Goal: Task Accomplishment & Management: Use online tool/utility

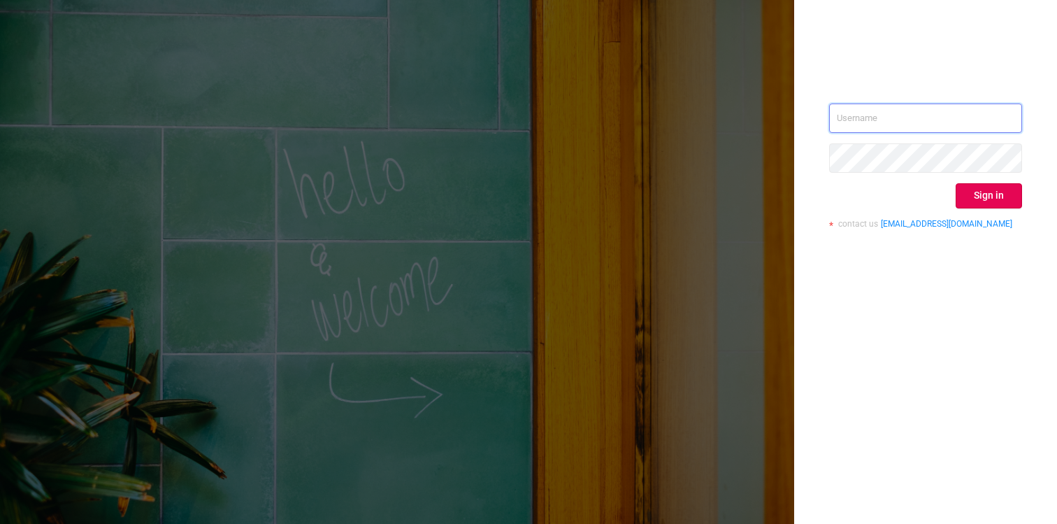
click at [900, 118] on input "text" at bounding box center [925, 117] width 193 height 29
type input "[EMAIL_ADDRESS][DOMAIN_NAME]"
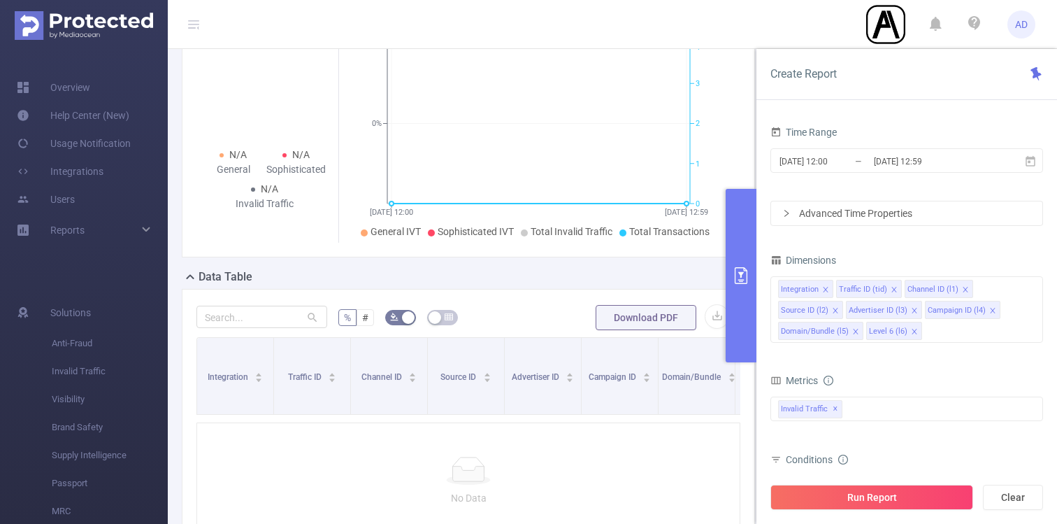
scroll to position [153, 0]
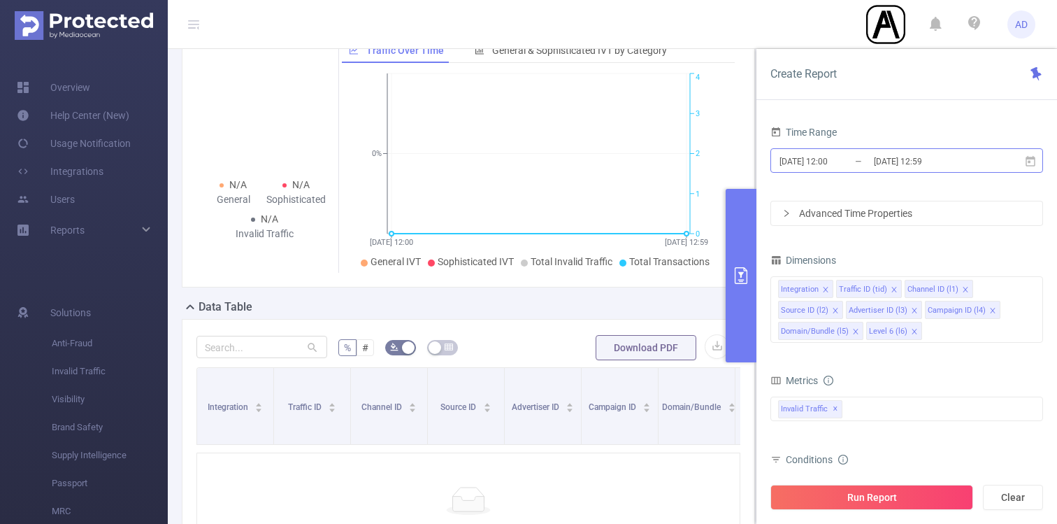
click at [882, 156] on input "[DATE] 12:59" at bounding box center [929, 161] width 113 height 19
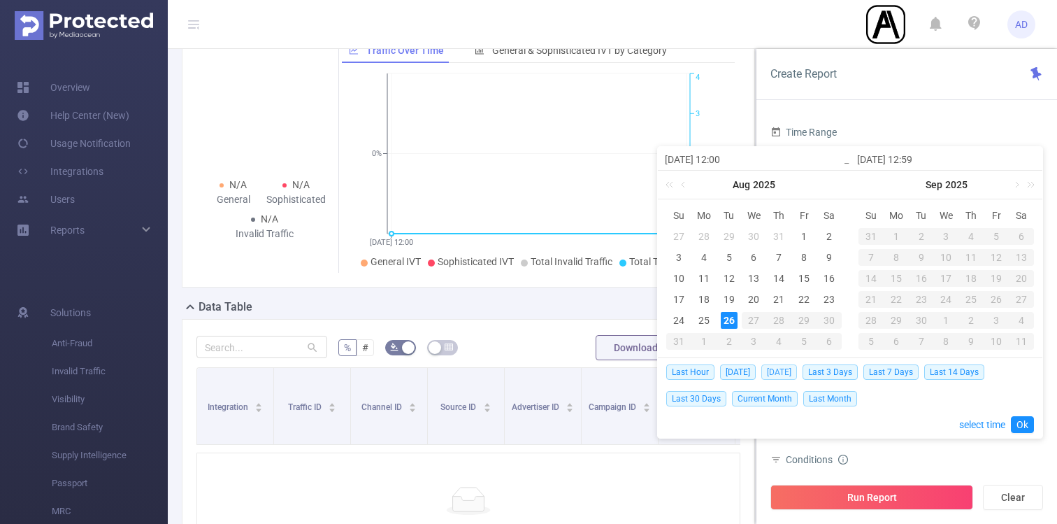
click at [780, 366] on span "[DATE]" at bounding box center [779, 371] width 36 height 15
type input "[DATE] 00:00"
type input "[DATE] 23:59"
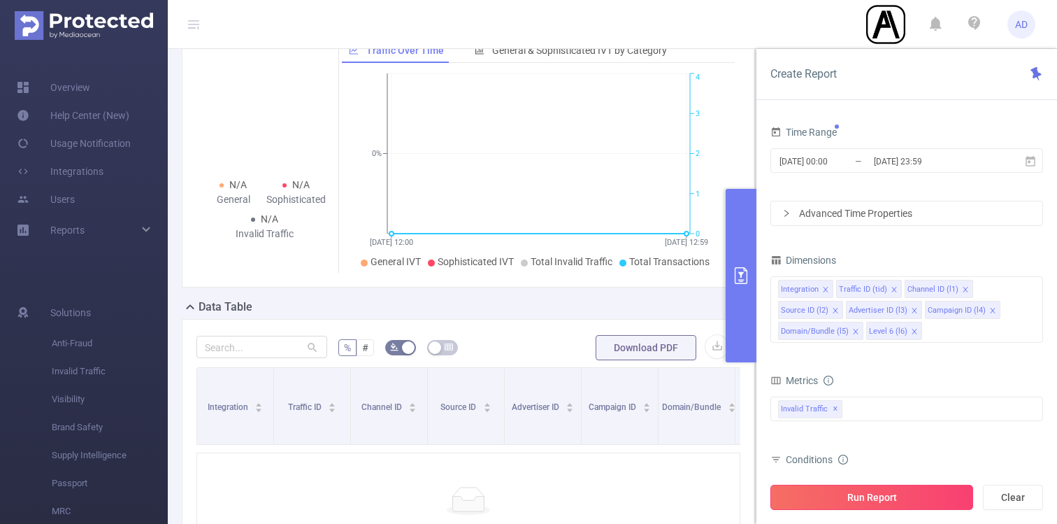
click at [819, 507] on button "Run Report" at bounding box center [871, 497] width 203 height 25
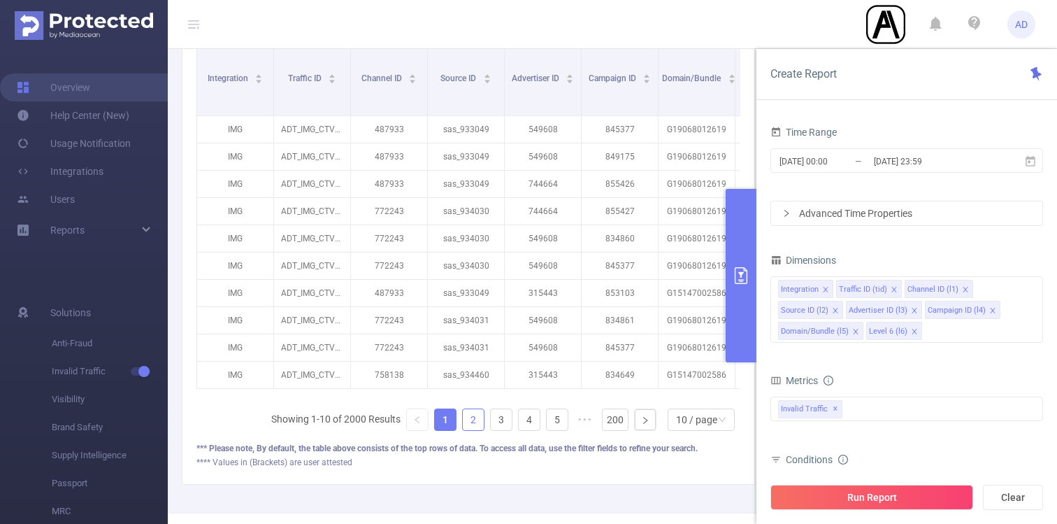
click at [471, 421] on link "2" at bounding box center [473, 419] width 21 height 21
click at [501, 412] on link "3" at bounding box center [501, 419] width 21 height 21
click at [522, 424] on link "4" at bounding box center [529, 419] width 21 height 21
click at [533, 419] on link "5" at bounding box center [529, 419] width 21 height 21
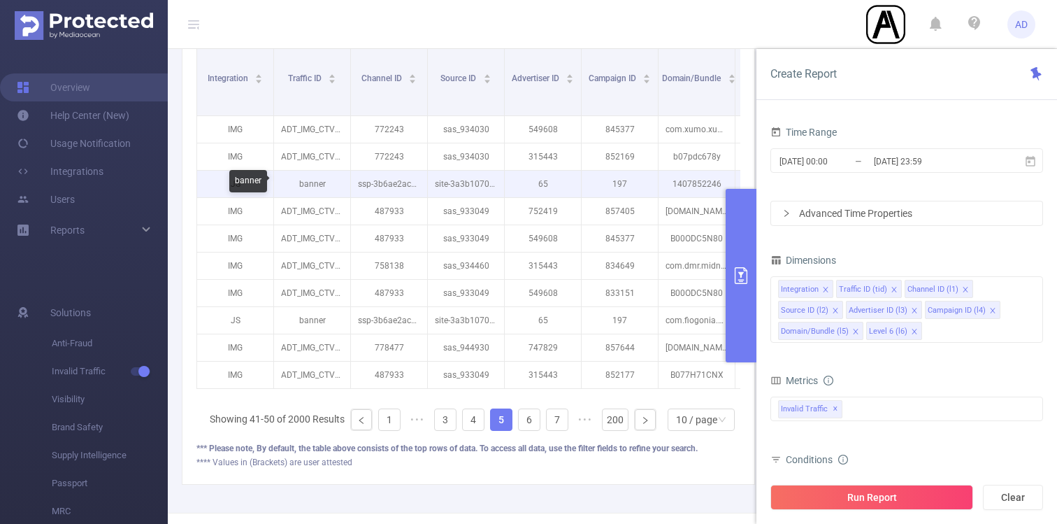
click at [314, 186] on p "banner" at bounding box center [312, 184] width 76 height 27
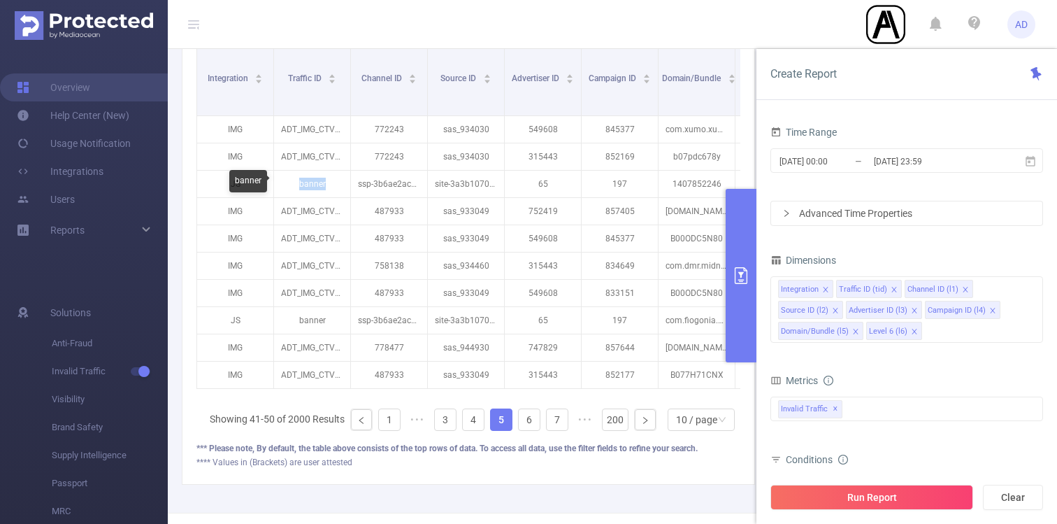
copy p "banner"
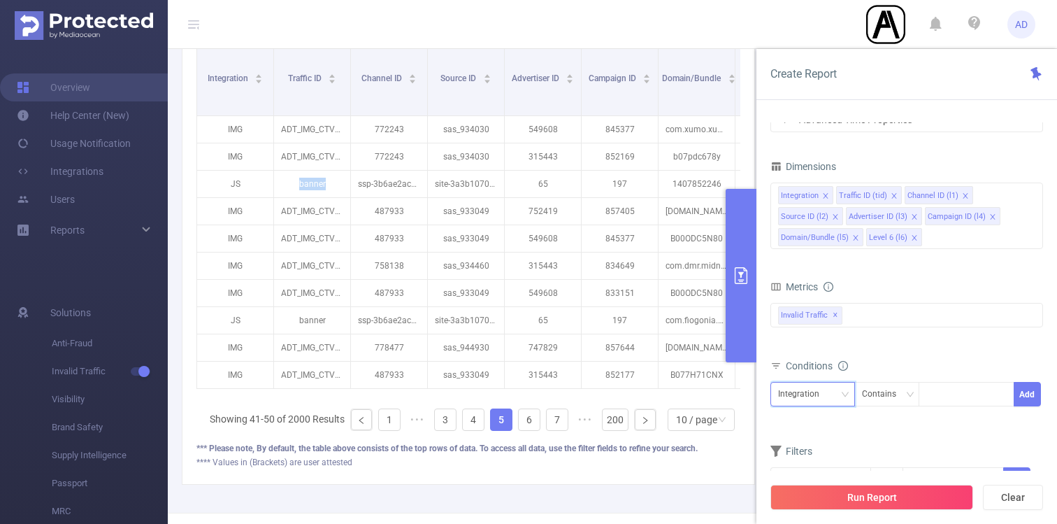
click at [806, 406] on div "Integration" at bounding box center [812, 394] width 85 height 24
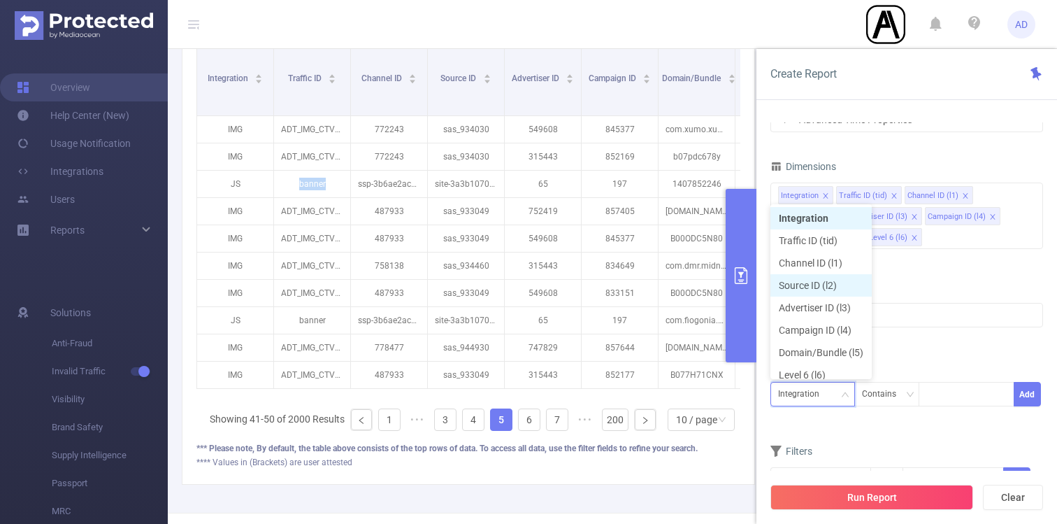
scroll to position [7, 0]
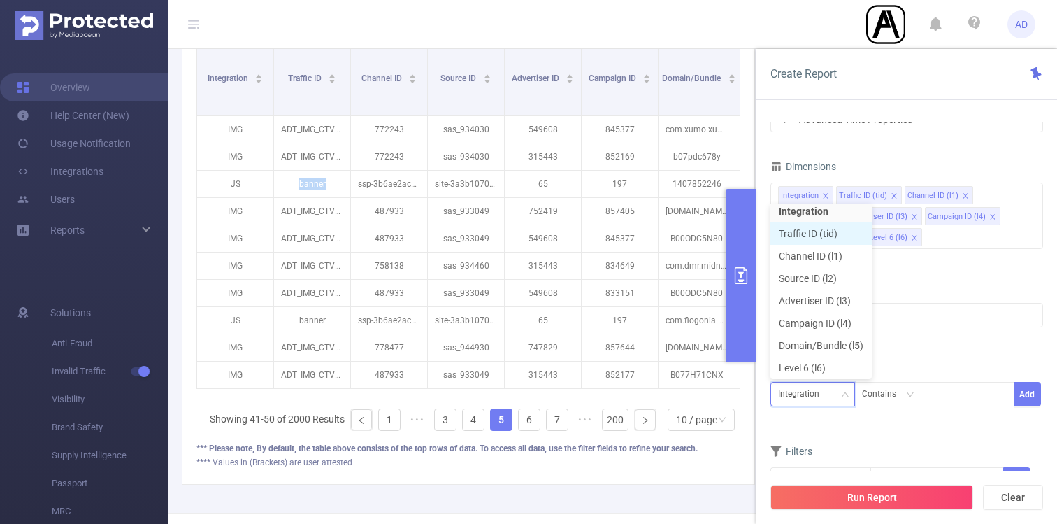
click at [831, 238] on li "Traffic ID (tid)" at bounding box center [820, 233] width 101 height 22
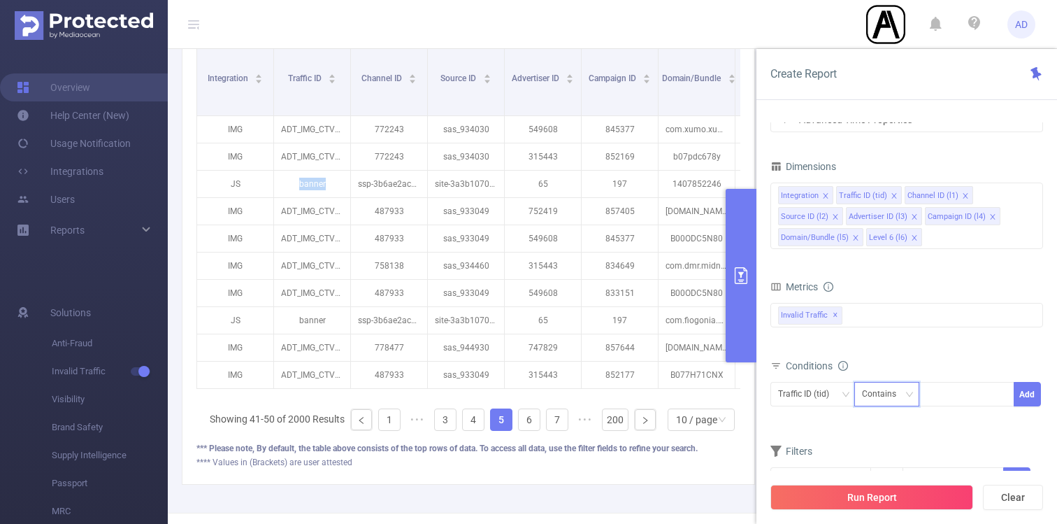
click at [896, 396] on div "Contains" at bounding box center [884, 393] width 44 height 23
click at [898, 446] on li "Is" at bounding box center [900, 445] width 93 height 22
click at [971, 388] on div at bounding box center [966, 393] width 80 height 23
paste input "banner"
type input "banner"
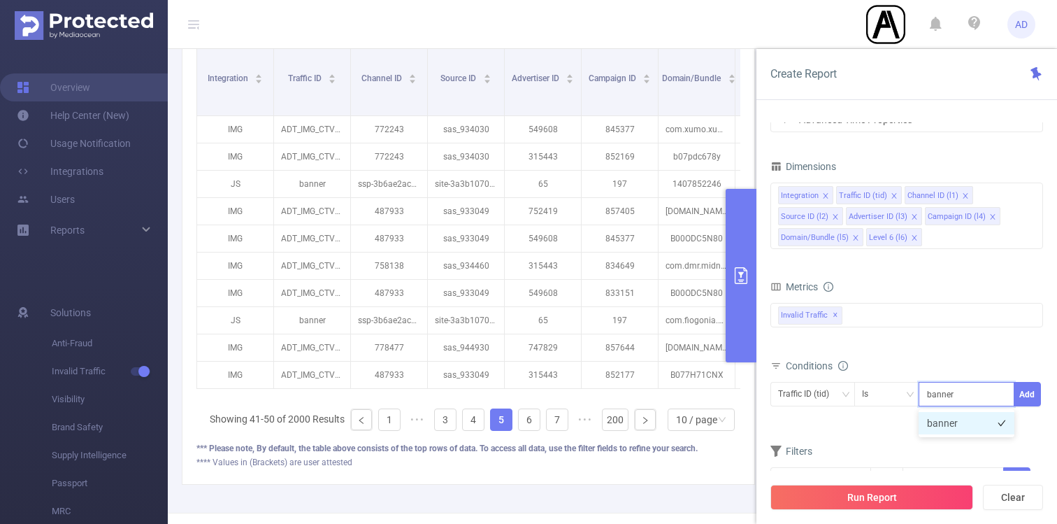
click at [961, 422] on li "banner" at bounding box center [967, 423] width 96 height 22
click at [1031, 394] on button "Add" at bounding box center [1027, 394] width 27 height 24
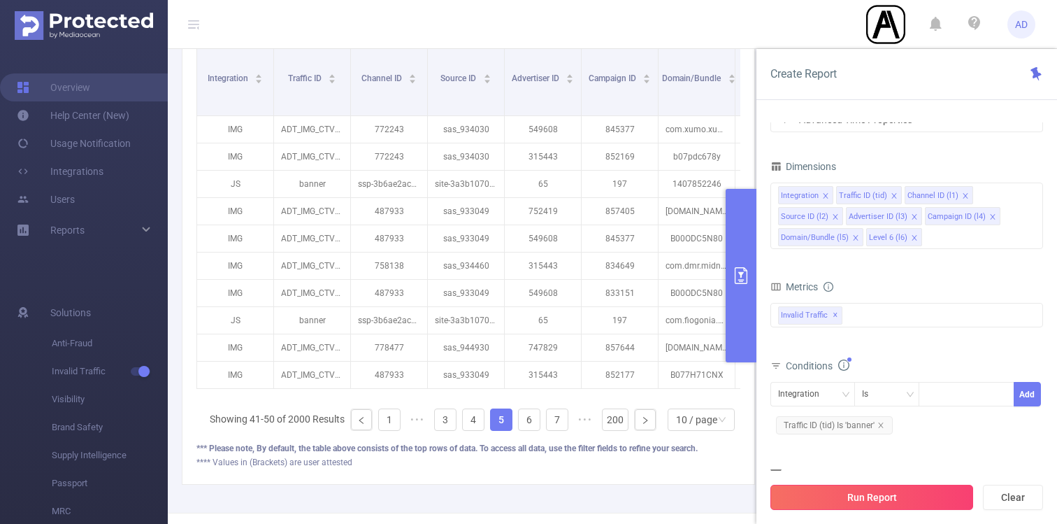
click at [880, 492] on button "Run Report" at bounding box center [871, 497] width 203 height 25
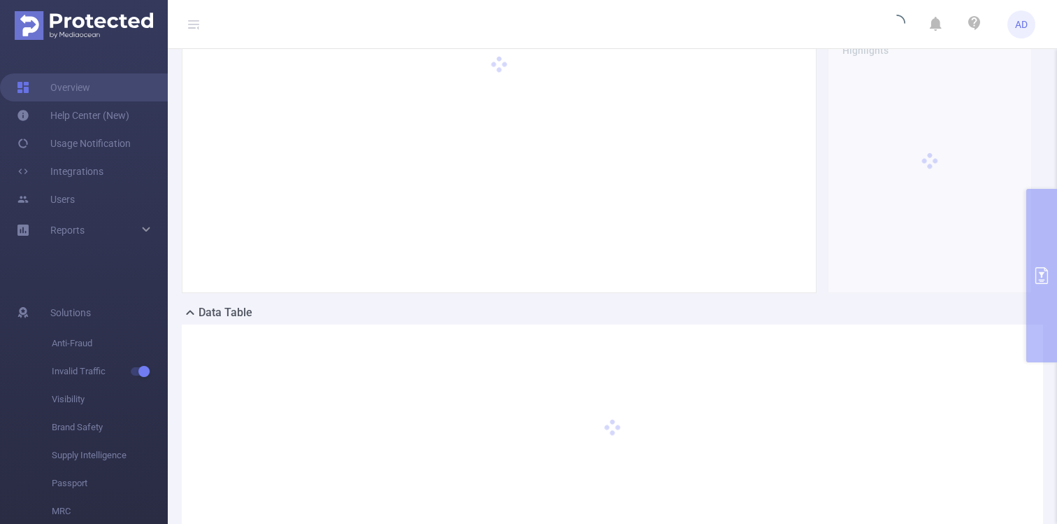
scroll to position [0, 0]
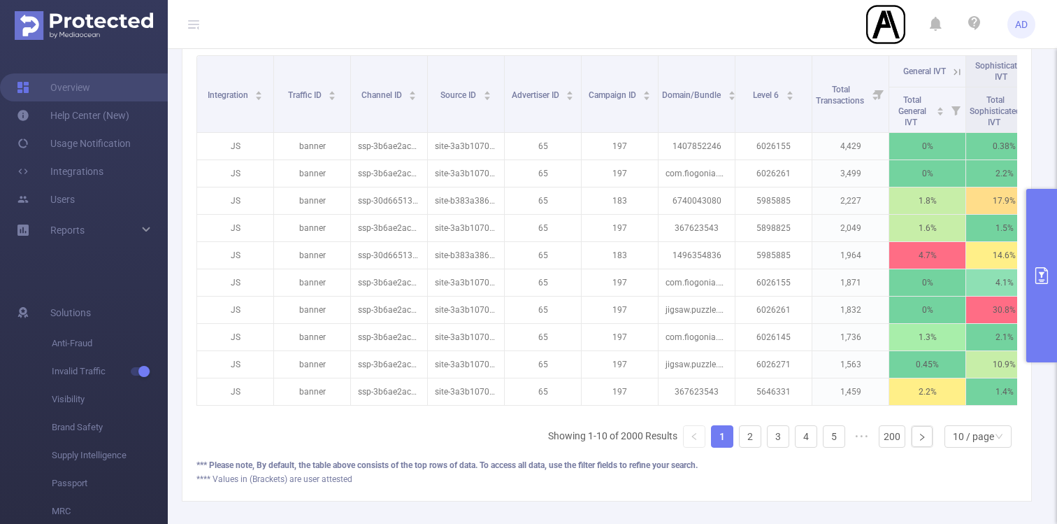
scroll to position [482, 0]
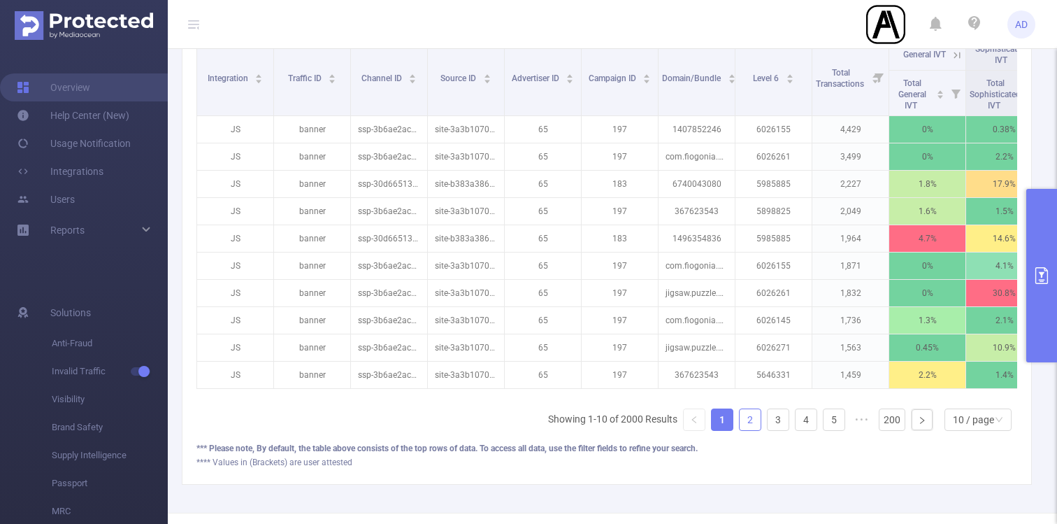
click at [745, 424] on link "2" at bounding box center [750, 419] width 21 height 21
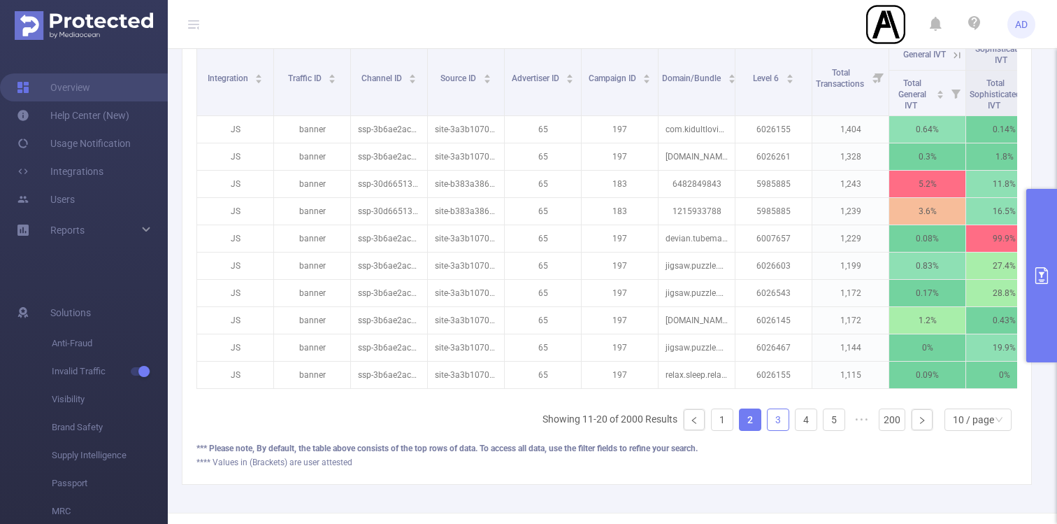
click at [770, 415] on link "3" at bounding box center [778, 419] width 21 height 21
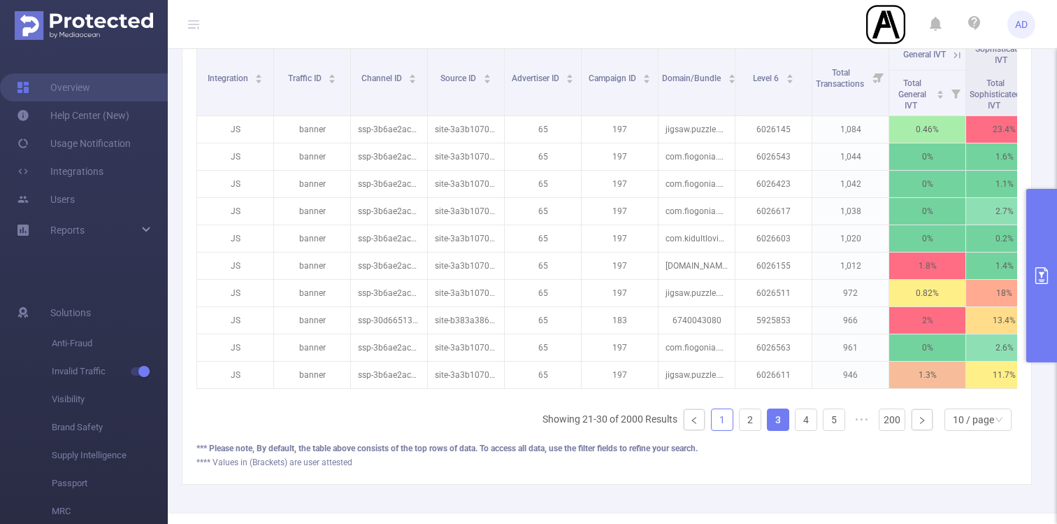
click at [723, 422] on link "1" at bounding box center [722, 419] width 21 height 21
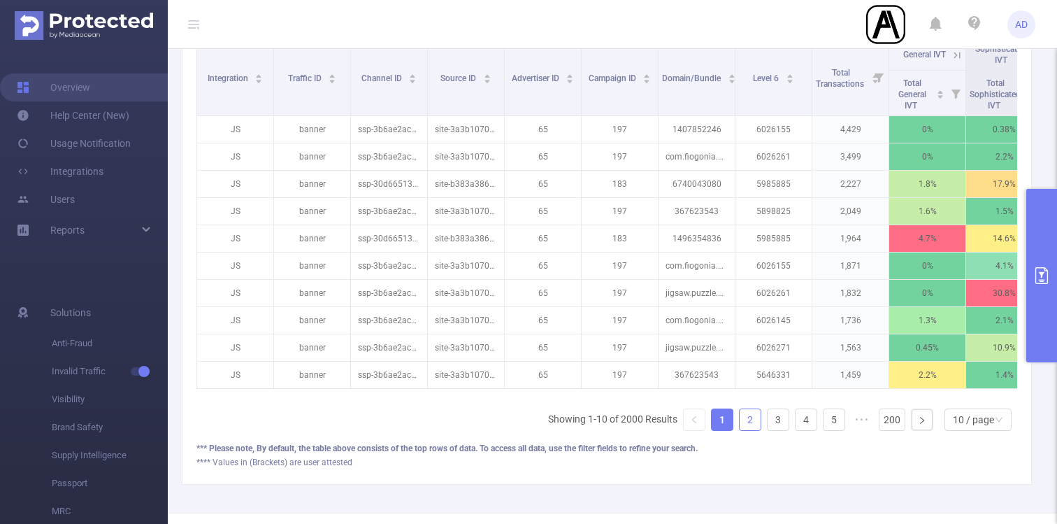
click at [754, 422] on link "2" at bounding box center [750, 419] width 21 height 21
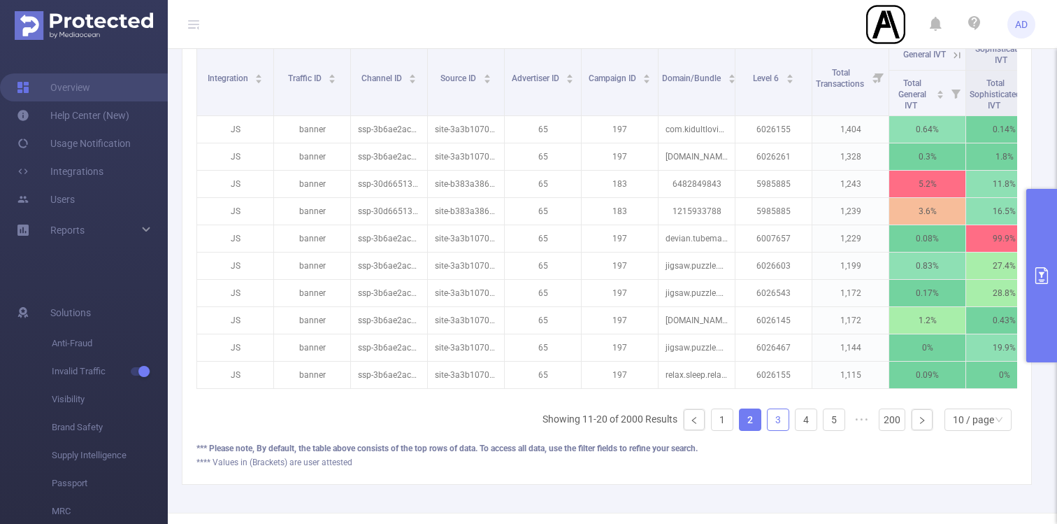
click at [778, 424] on link "3" at bounding box center [778, 419] width 21 height 21
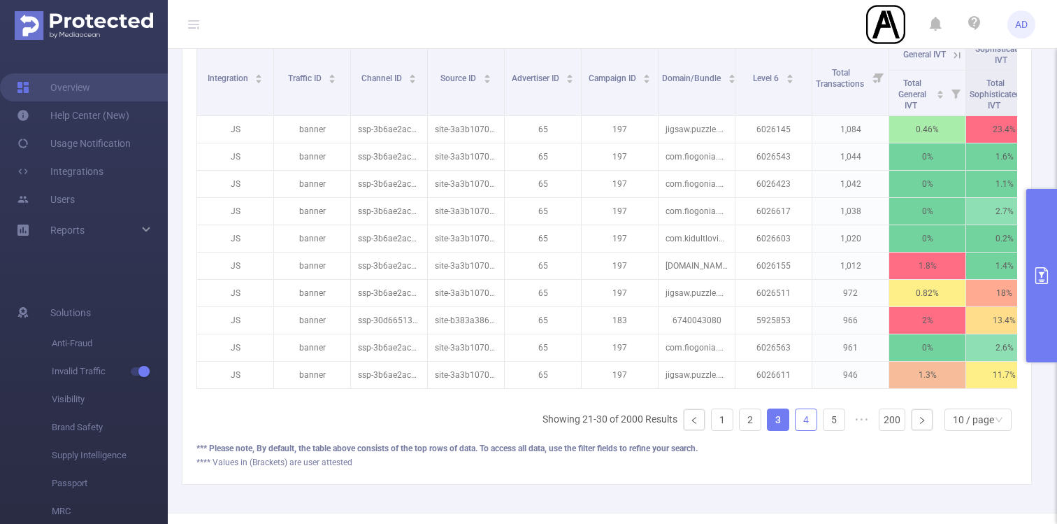
click at [802, 424] on link "4" at bounding box center [806, 419] width 21 height 21
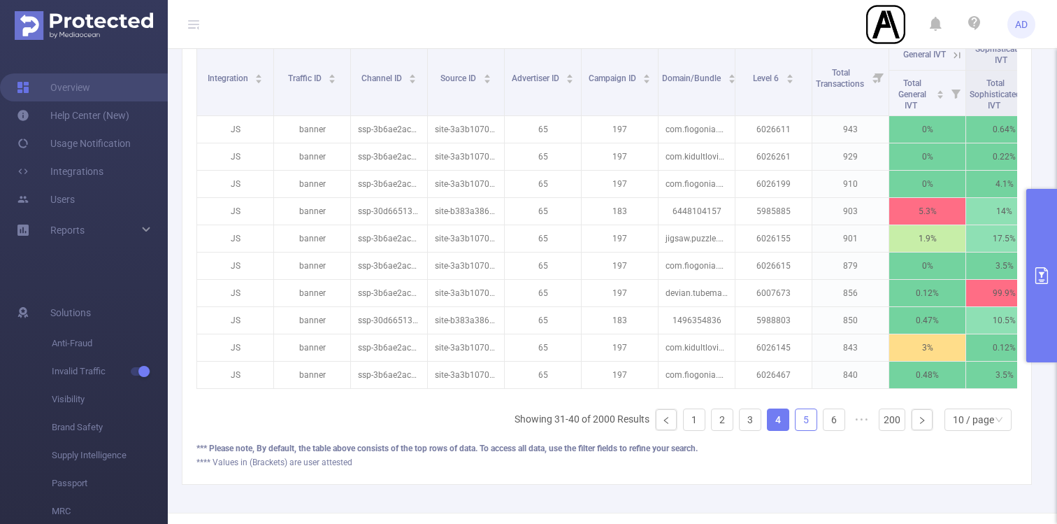
click at [803, 423] on link "5" at bounding box center [806, 419] width 21 height 21
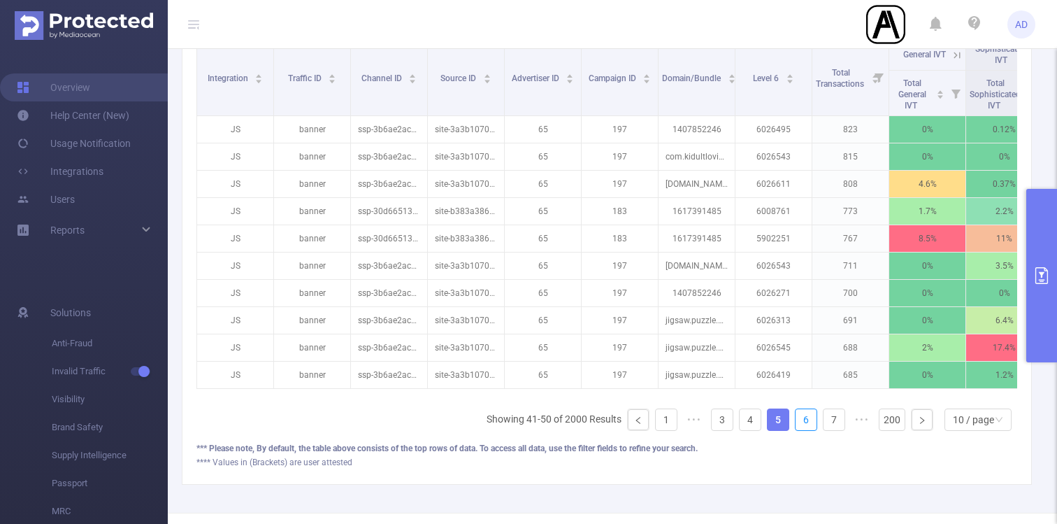
click at [803, 423] on link "6" at bounding box center [806, 419] width 21 height 21
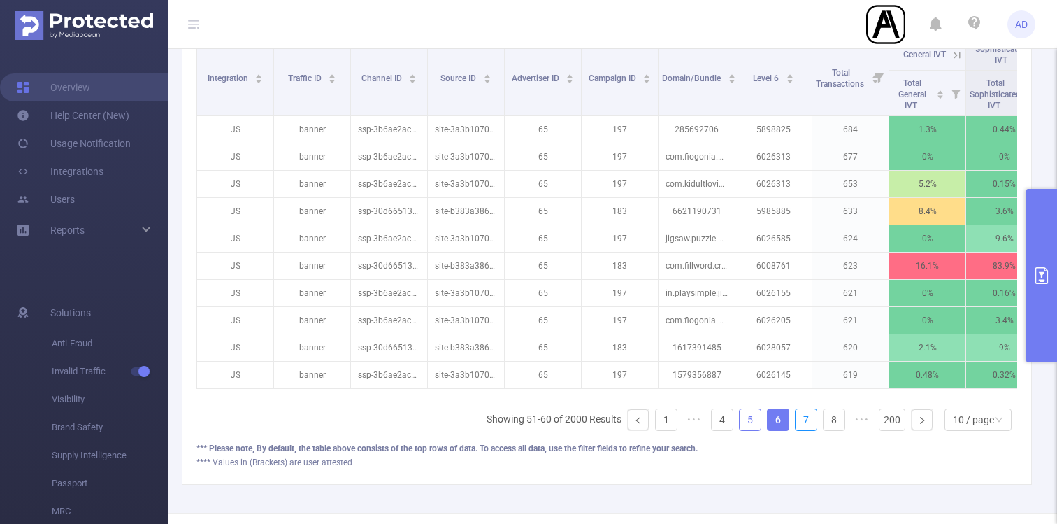
click at [803, 423] on link "7" at bounding box center [806, 419] width 21 height 21
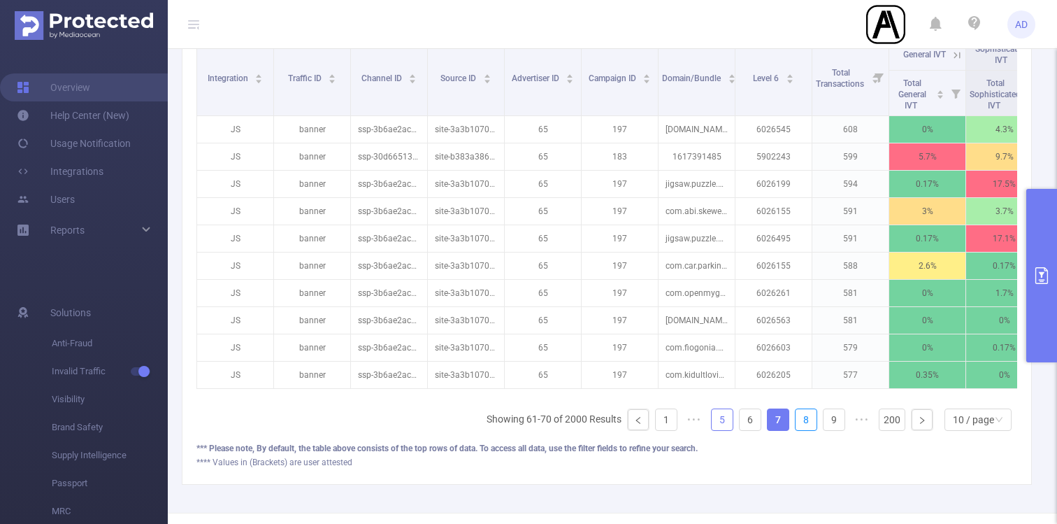
click at [803, 423] on link "8" at bounding box center [806, 419] width 21 height 21
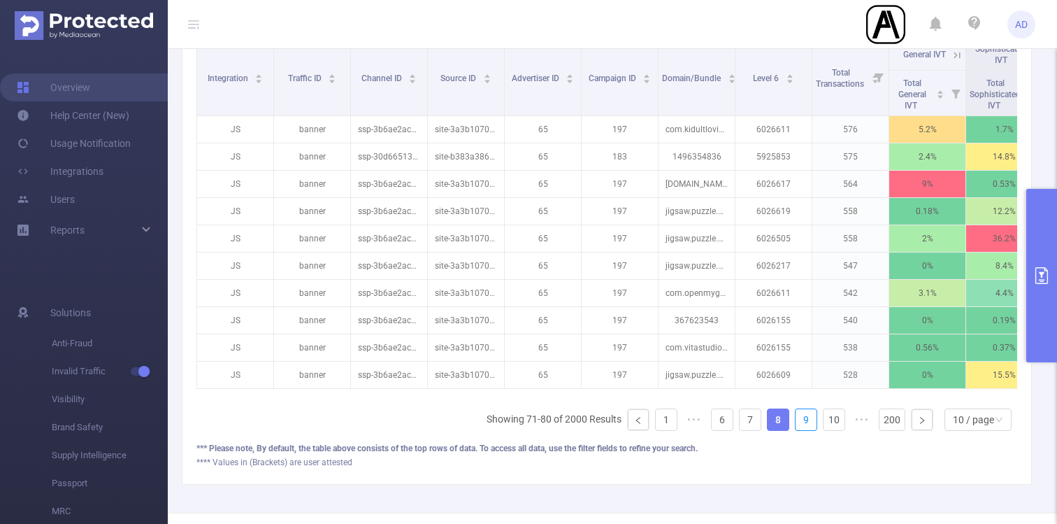
click at [803, 423] on link "9" at bounding box center [806, 419] width 21 height 21
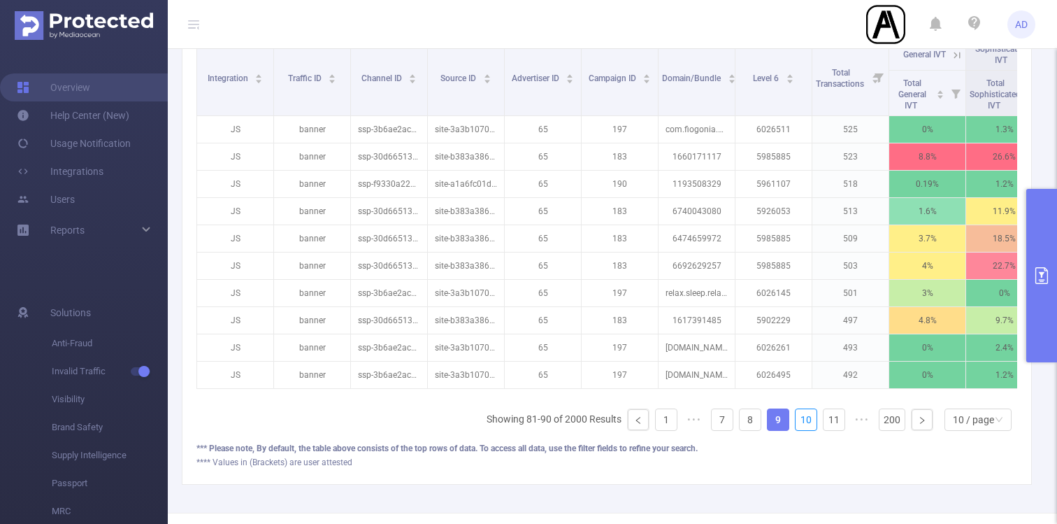
click at [803, 423] on link "10" at bounding box center [806, 419] width 21 height 21
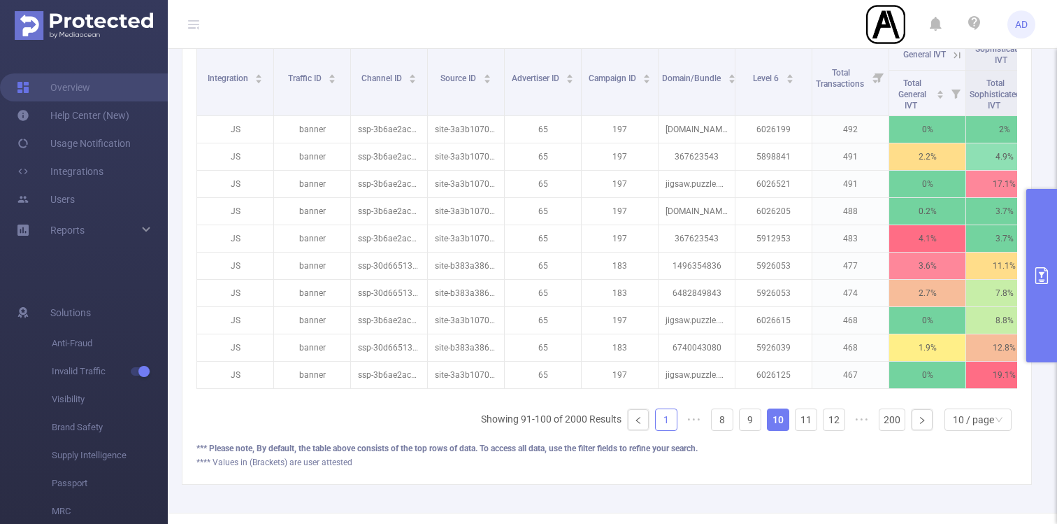
click at [669, 425] on link "1" at bounding box center [666, 419] width 21 height 21
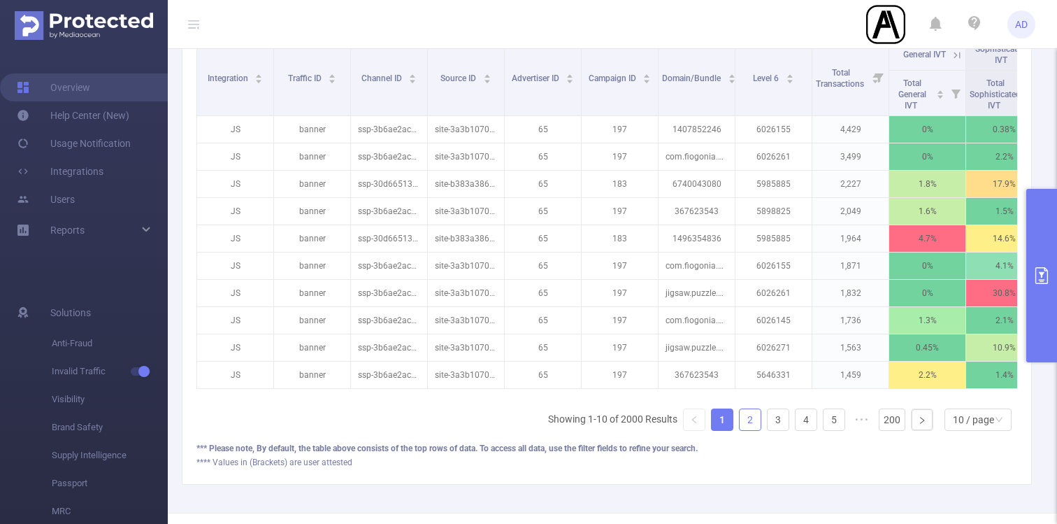
click at [753, 413] on link "2" at bounding box center [750, 419] width 21 height 21
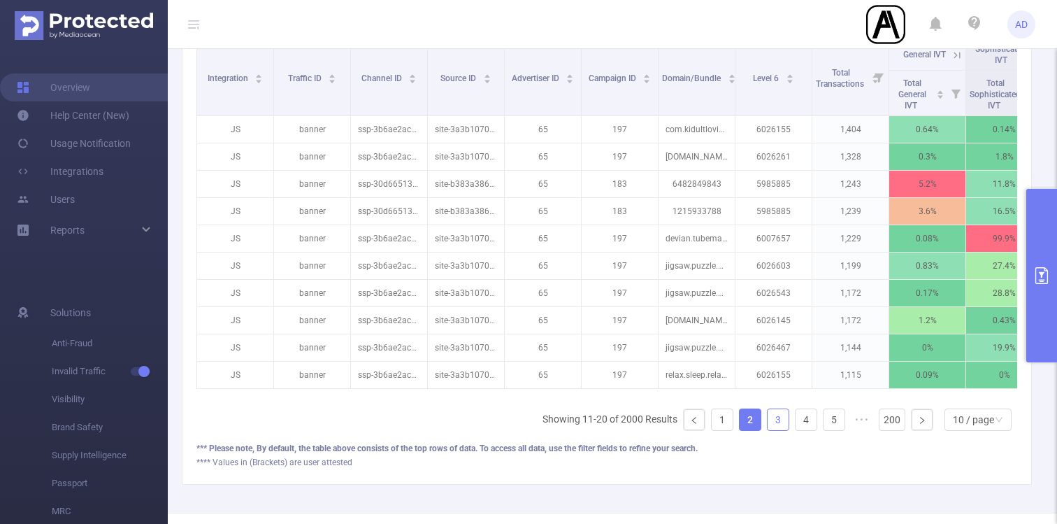
click at [780, 424] on link "3" at bounding box center [778, 419] width 21 height 21
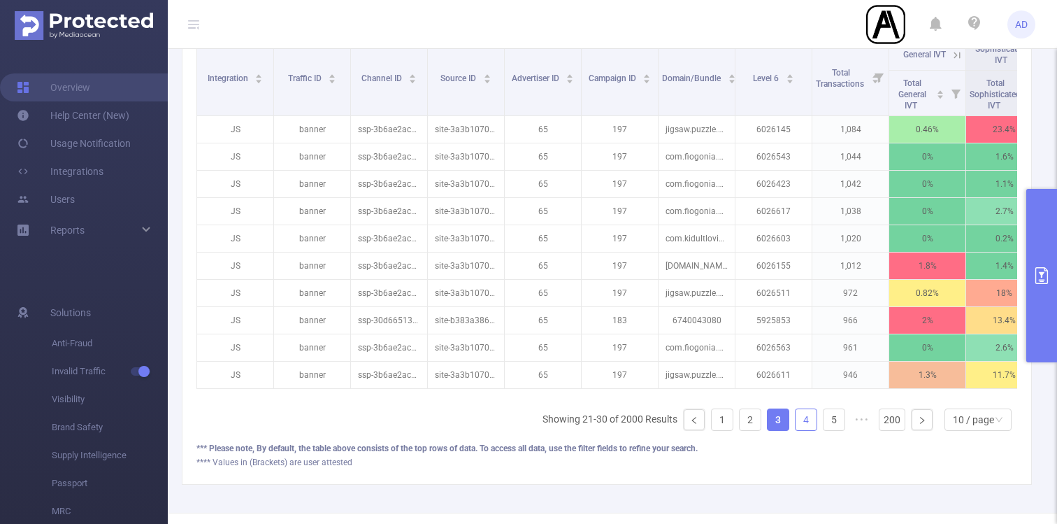
click at [805, 417] on link "4" at bounding box center [806, 419] width 21 height 21
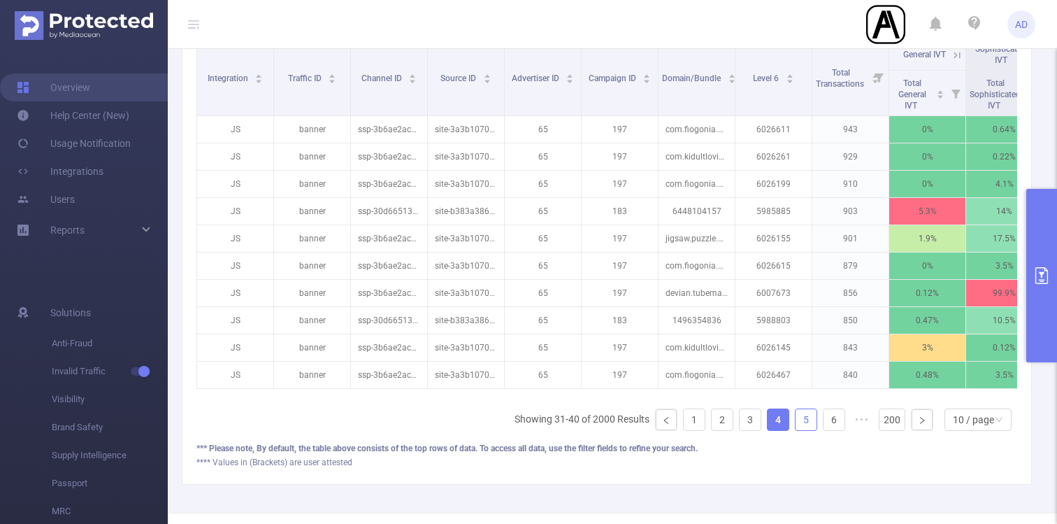
click at [810, 422] on link "5" at bounding box center [806, 419] width 21 height 21
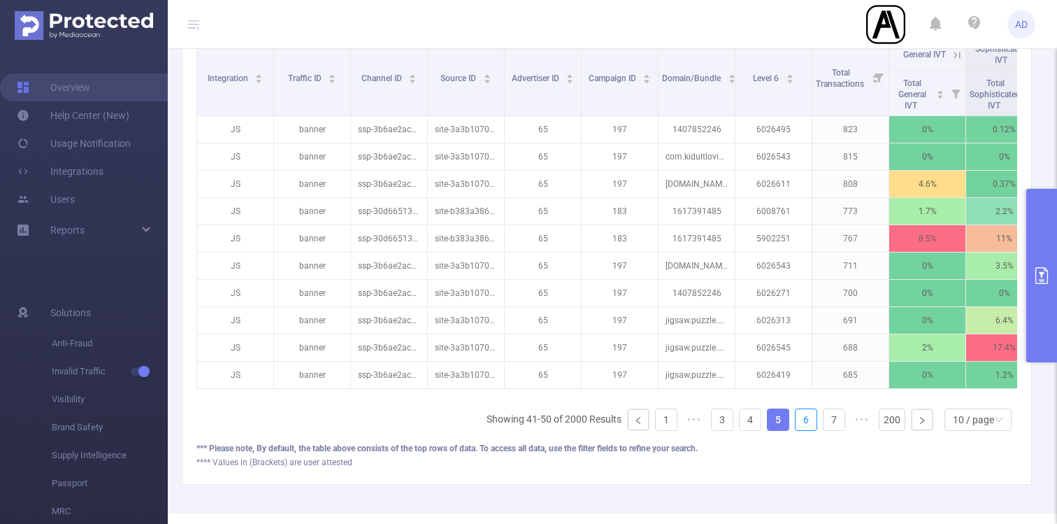
click at [810, 422] on link "6" at bounding box center [806, 419] width 21 height 21
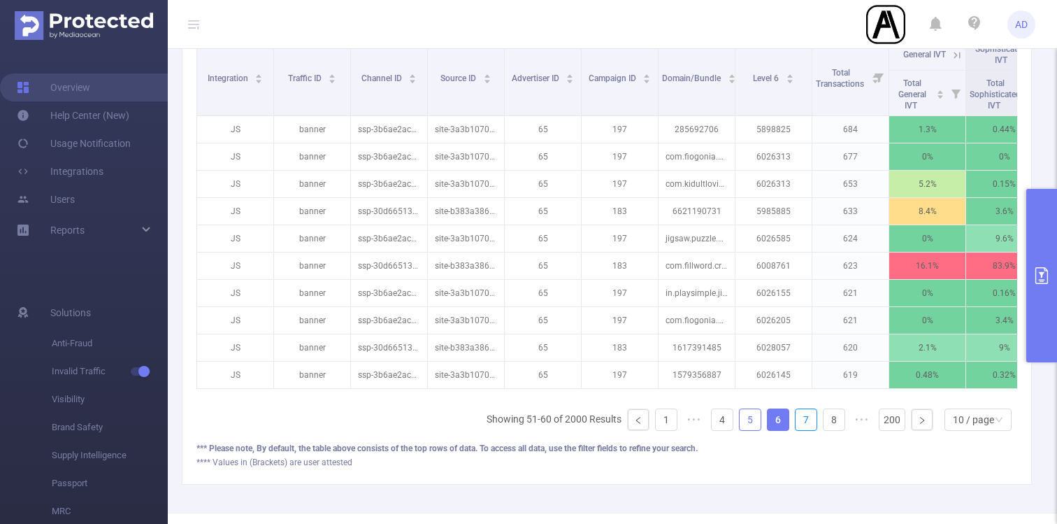
click at [810, 422] on link "7" at bounding box center [806, 419] width 21 height 21
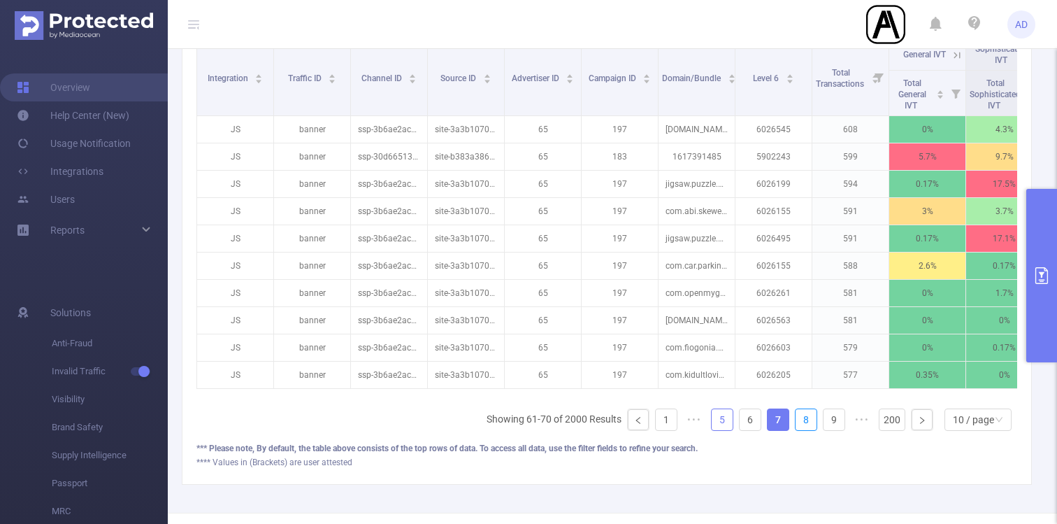
click at [810, 422] on link "8" at bounding box center [806, 419] width 21 height 21
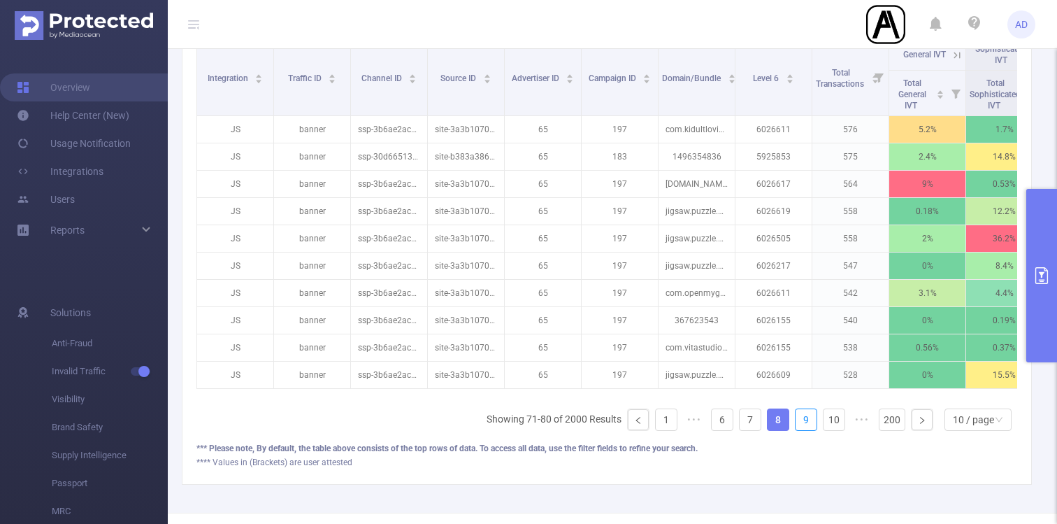
click at [810, 422] on link "9" at bounding box center [806, 419] width 21 height 21
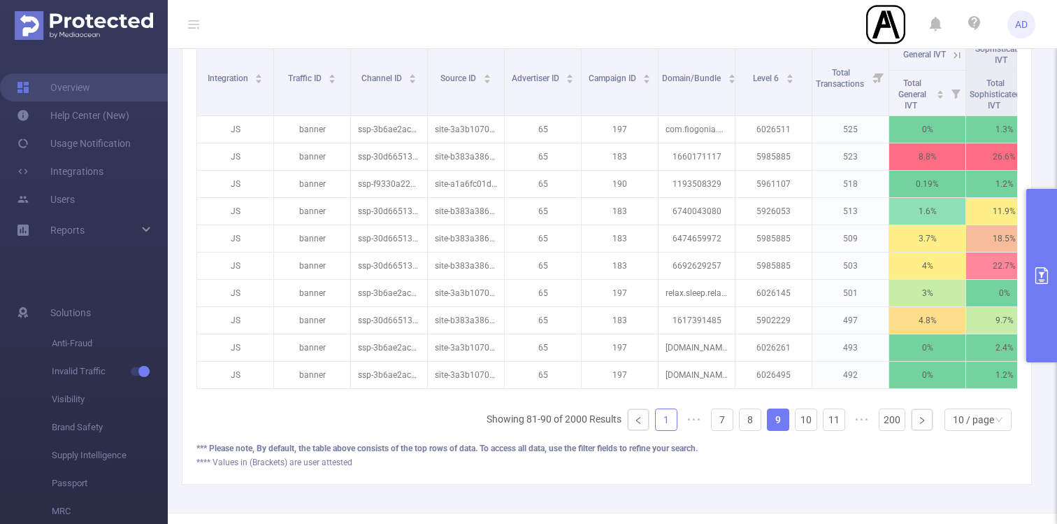
click at [655, 421] on li "1" at bounding box center [666, 419] width 22 height 22
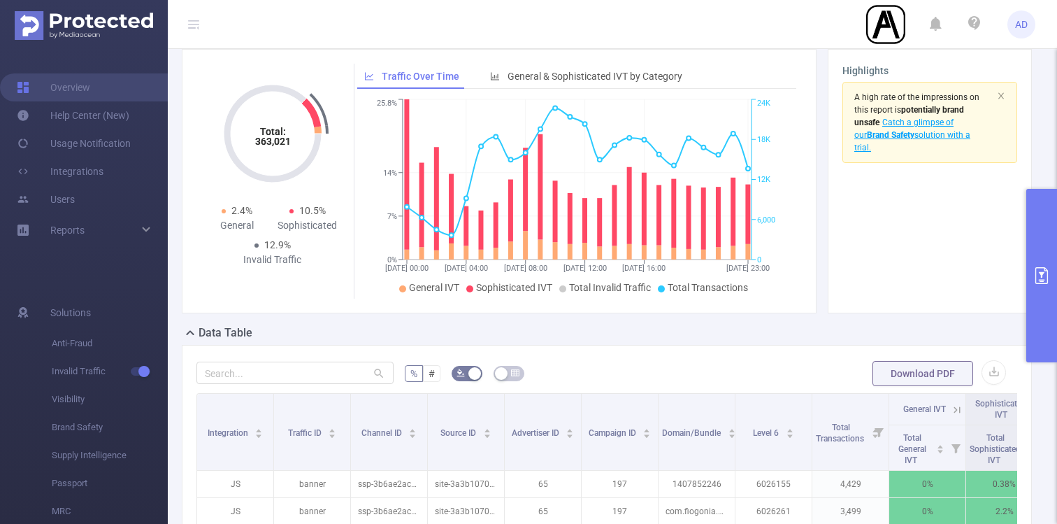
scroll to position [0, 0]
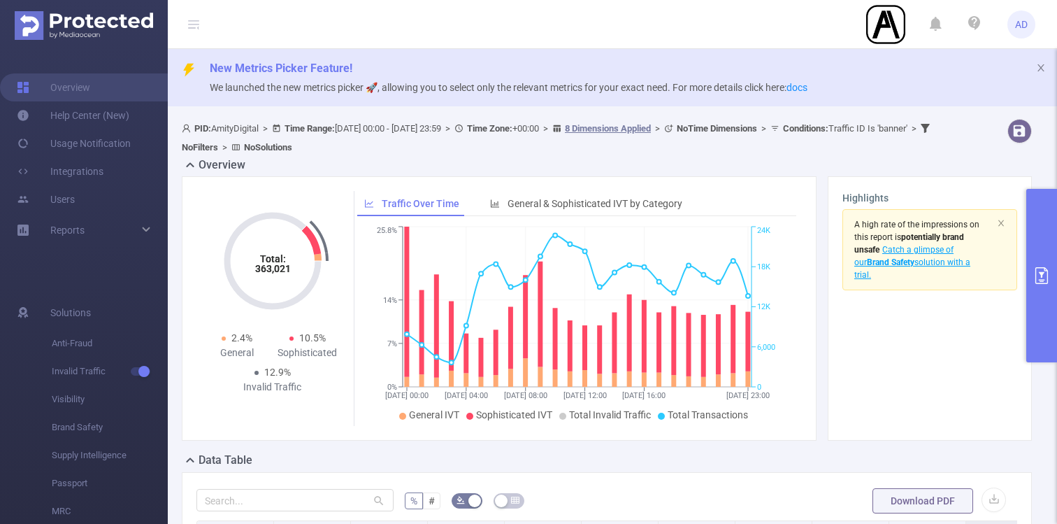
click at [1043, 248] on button "primary" at bounding box center [1041, 275] width 31 height 173
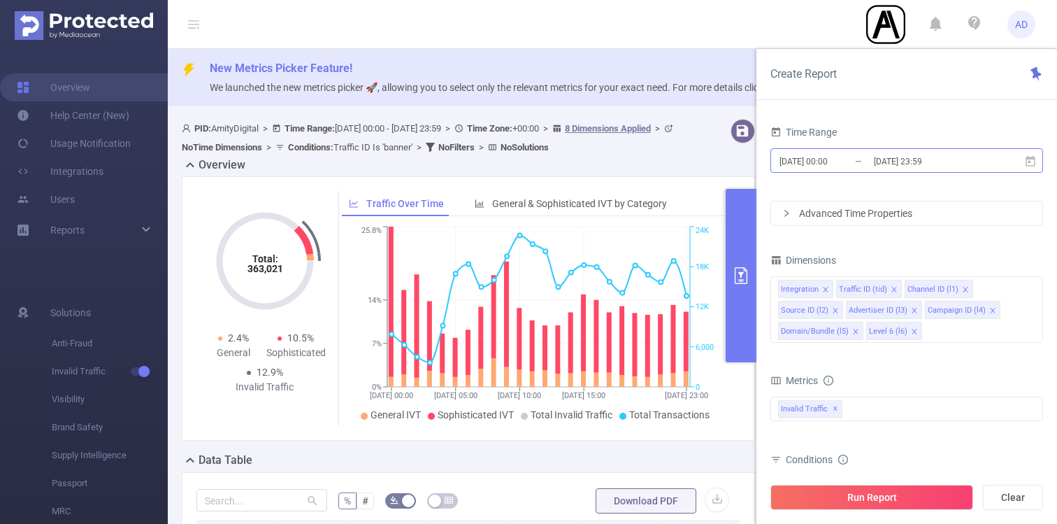
click at [854, 166] on input "[DATE] 00:00" at bounding box center [834, 161] width 113 height 19
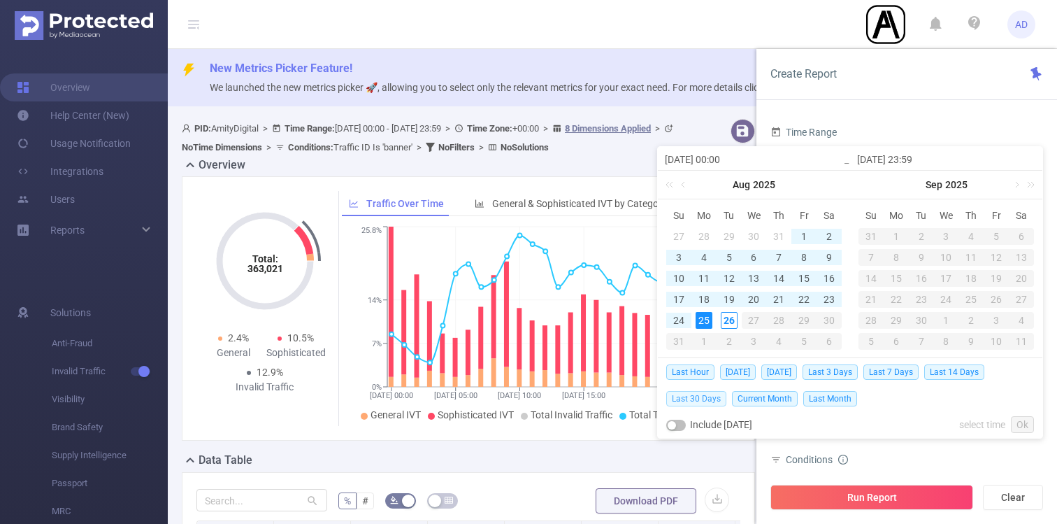
click at [711, 394] on span "Last 30 Days" at bounding box center [696, 398] width 60 height 15
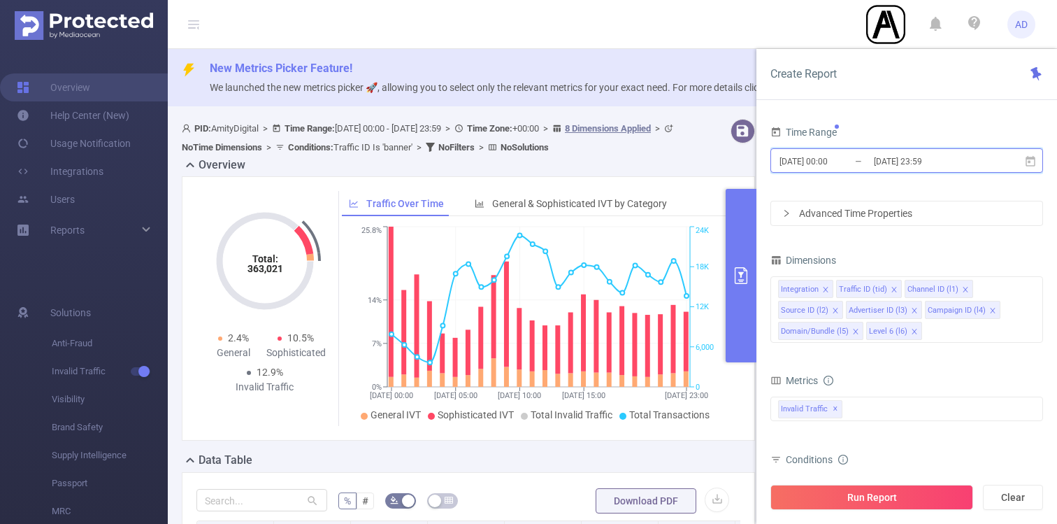
click at [923, 151] on span "[DATE] 00:00 _ [DATE] 23:59" at bounding box center [906, 160] width 273 height 24
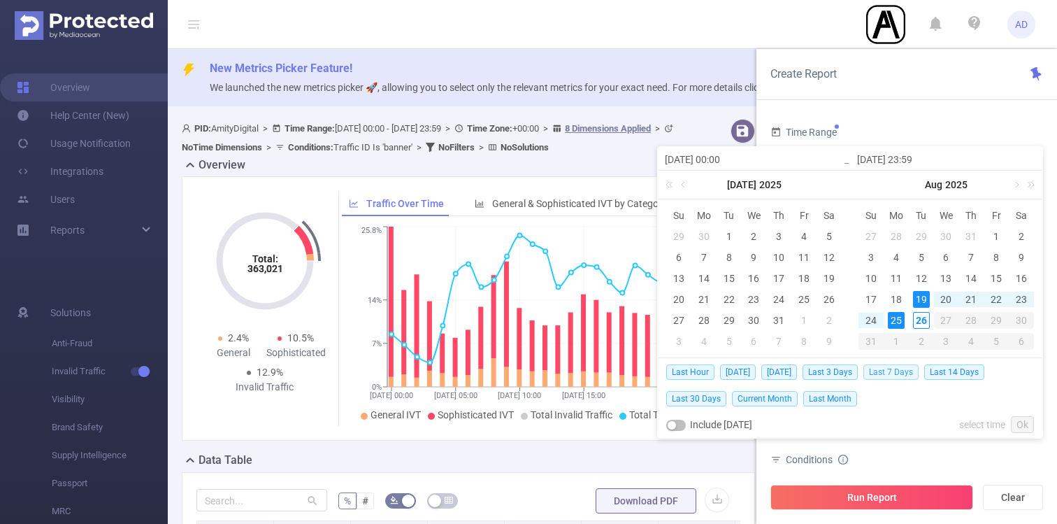
click at [901, 371] on span "Last 7 Days" at bounding box center [890, 371] width 55 height 15
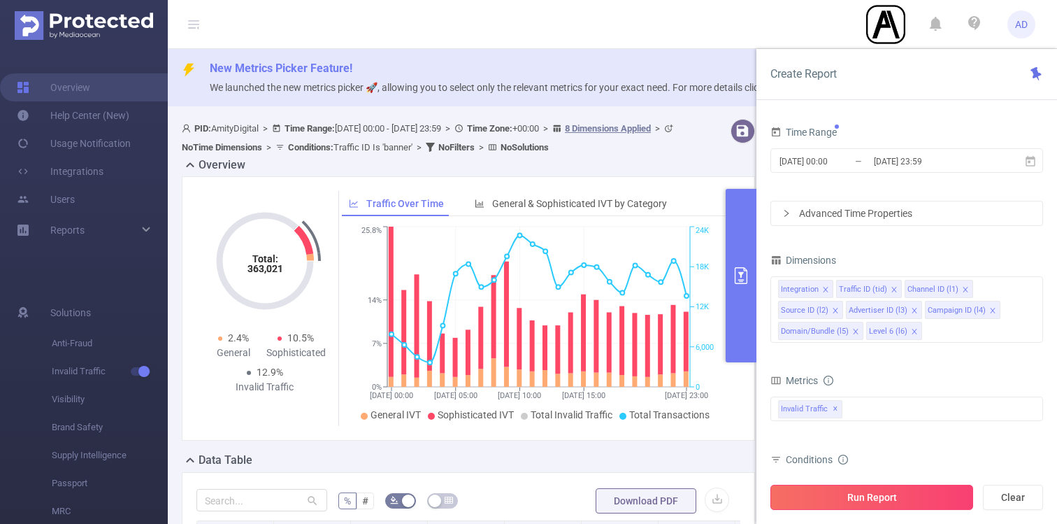
click at [901, 498] on button "Run Report" at bounding box center [871, 497] width 203 height 25
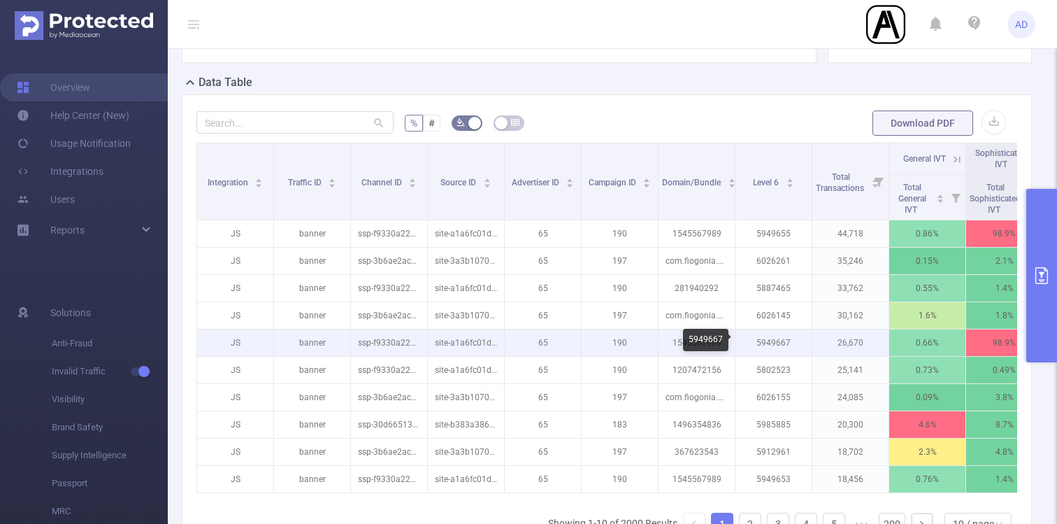
scroll to position [0, 106]
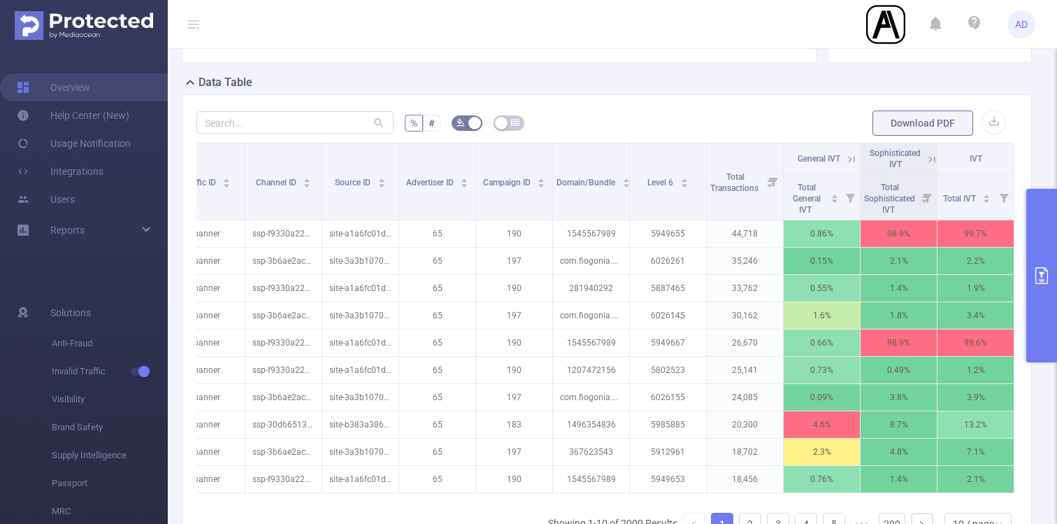
click at [933, 159] on icon at bounding box center [932, 159] width 13 height 13
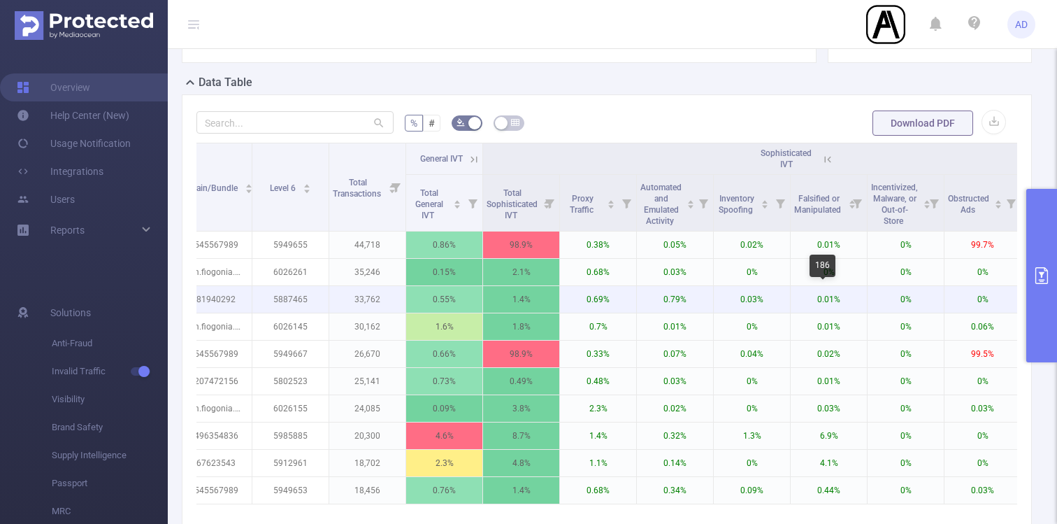
scroll to position [0, 644]
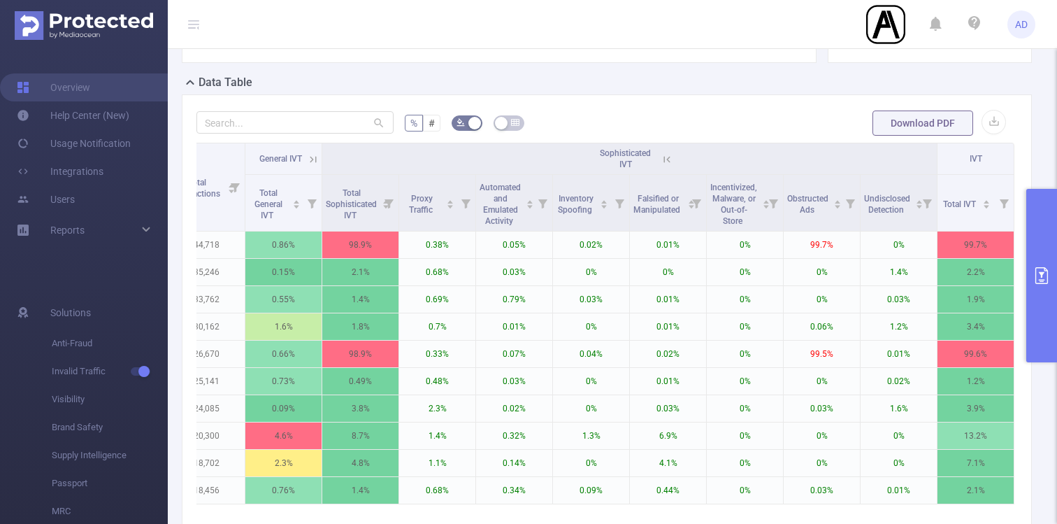
click at [661, 156] on icon at bounding box center [667, 159] width 13 height 13
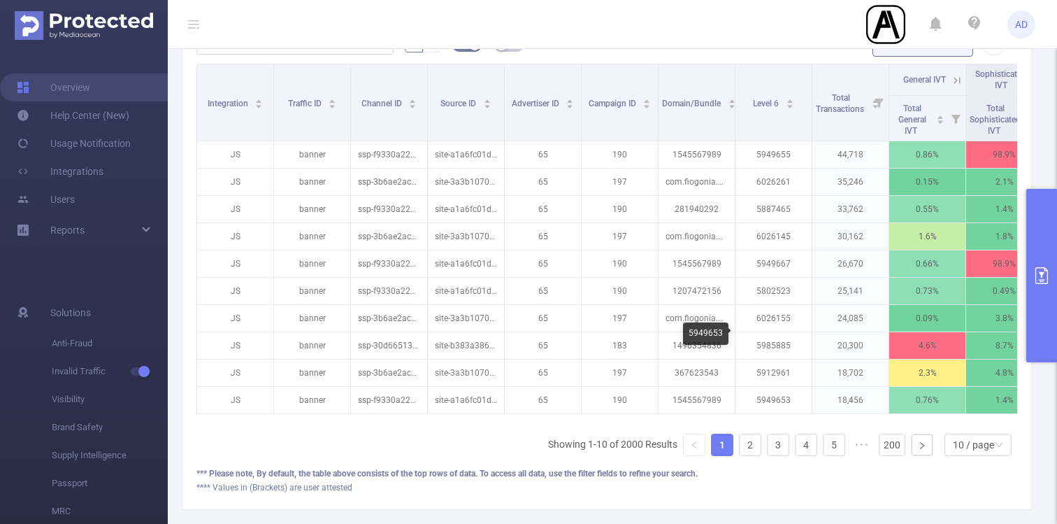
scroll to position [454, 0]
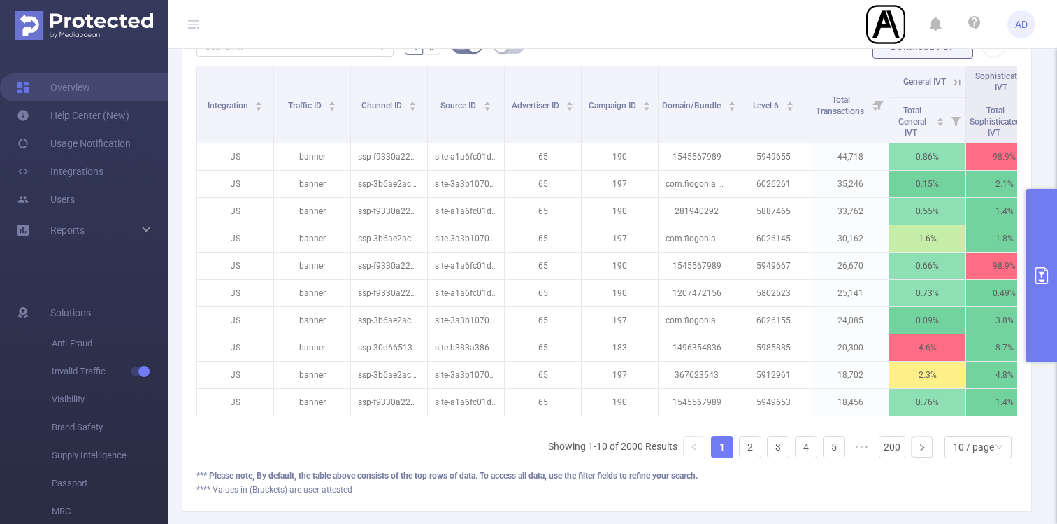
click at [748, 54] on form "% # Download PDF" at bounding box center [606, 46] width 821 height 28
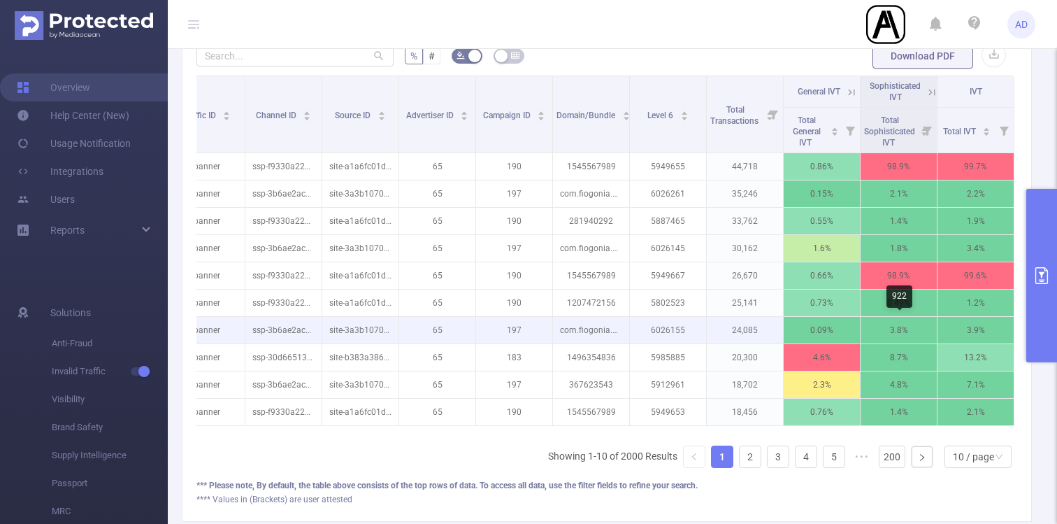
scroll to position [0, 0]
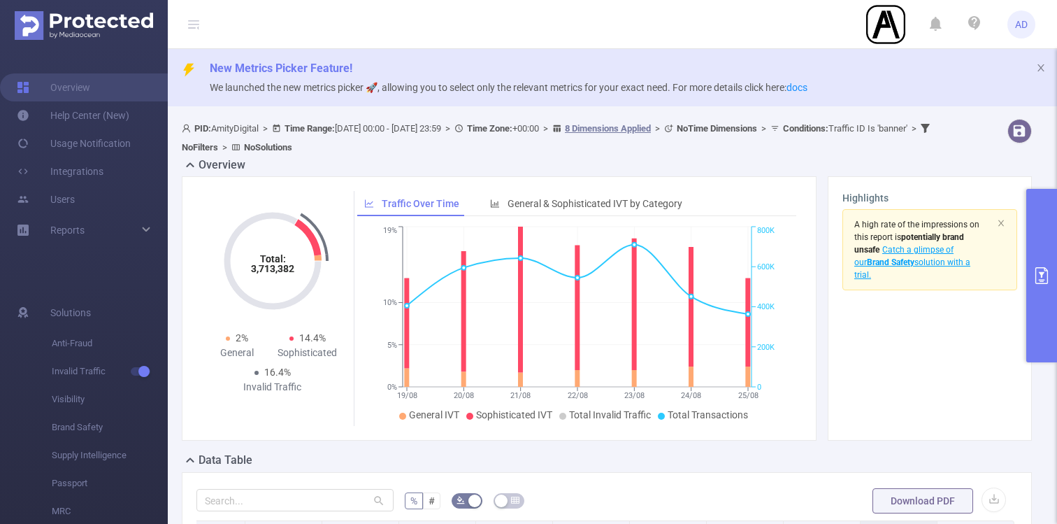
click at [1042, 280] on icon "primary" at bounding box center [1041, 275] width 13 height 17
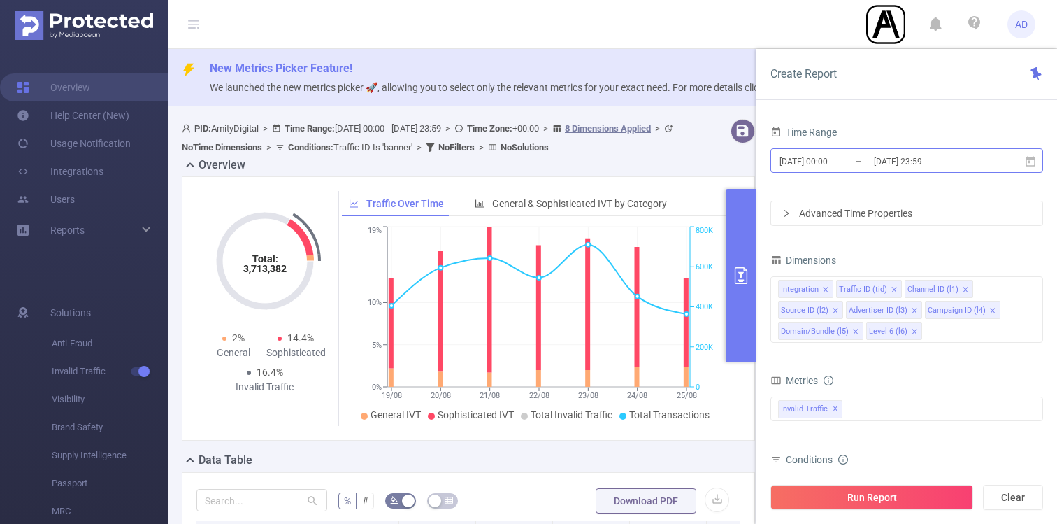
click at [914, 164] on input "[DATE] 23:59" at bounding box center [929, 161] width 113 height 19
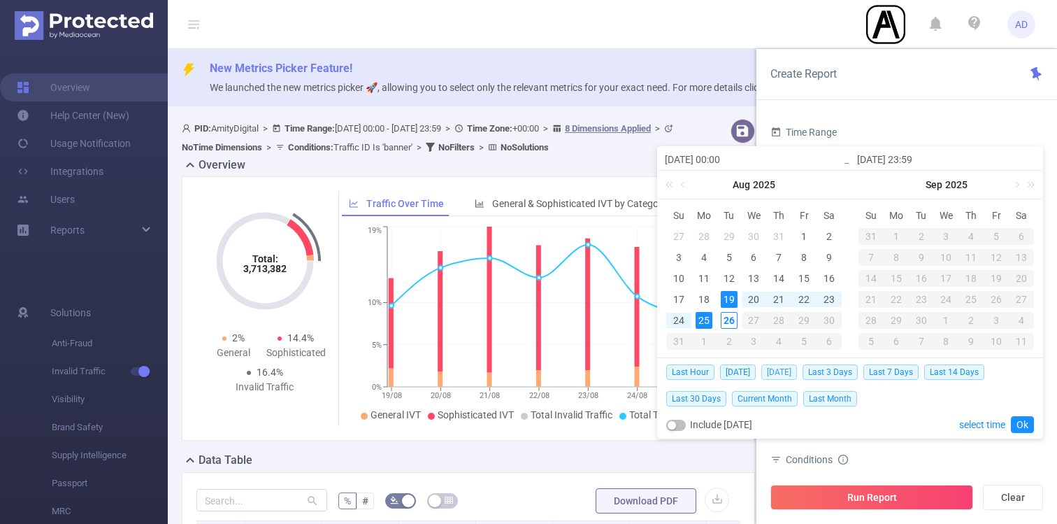
click at [790, 369] on span "[DATE]" at bounding box center [779, 371] width 36 height 15
type input "[DATE] 00:00"
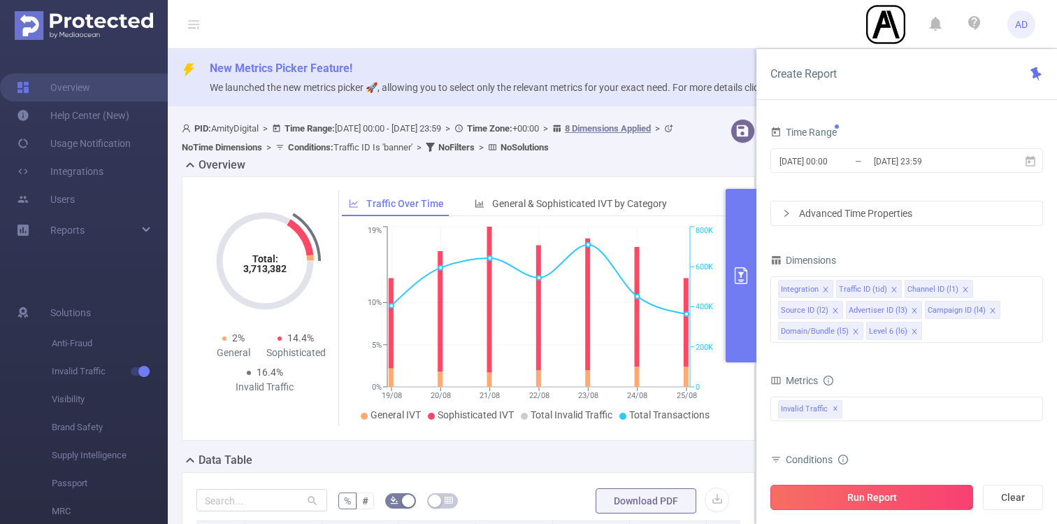
click at [903, 498] on button "Run Report" at bounding box center [871, 497] width 203 height 25
